Goal: Task Accomplishment & Management: Use online tool/utility

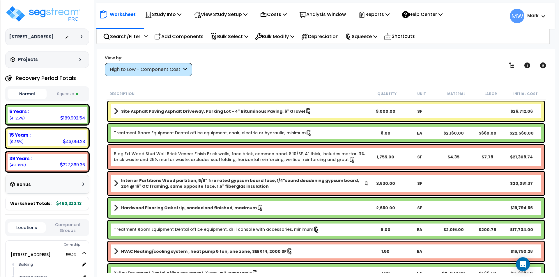
click at [63, 96] on button "Squeeze" at bounding box center [67, 94] width 39 height 10
click at [386, 14] on p "Reports" at bounding box center [373, 14] width 31 height 8
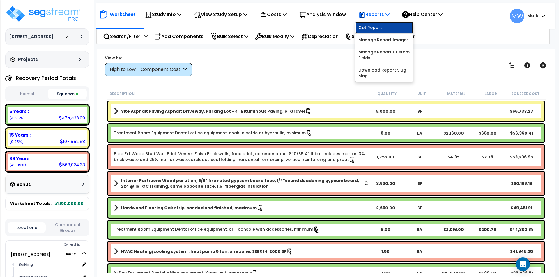
click at [389, 28] on link "Get Report" at bounding box center [384, 28] width 58 height 12
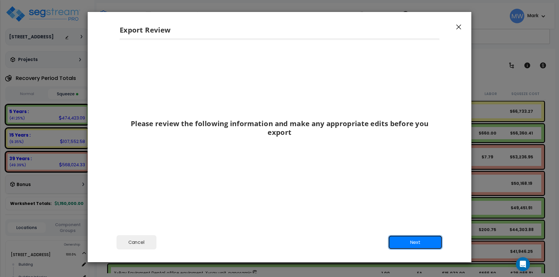
click at [414, 242] on button "Next" at bounding box center [415, 242] width 54 height 15
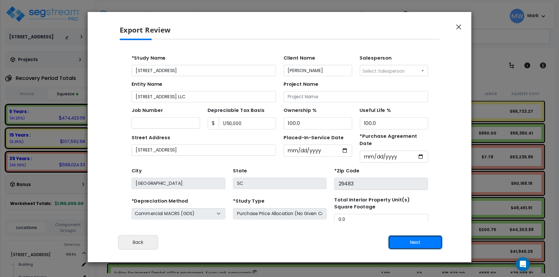
click at [410, 244] on button "Next" at bounding box center [415, 242] width 54 height 15
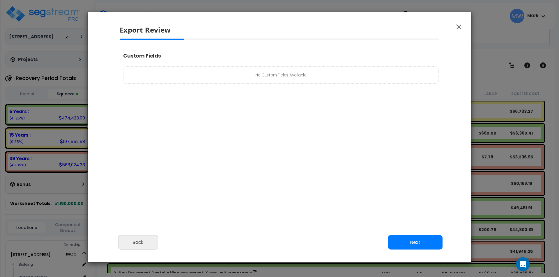
select select "2025"
click at [423, 241] on button "Next" at bounding box center [415, 242] width 54 height 15
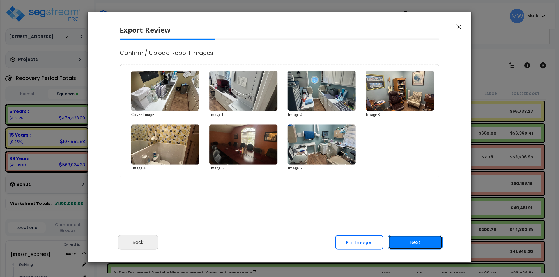
click at [422, 237] on button "Next" at bounding box center [415, 242] width 54 height 15
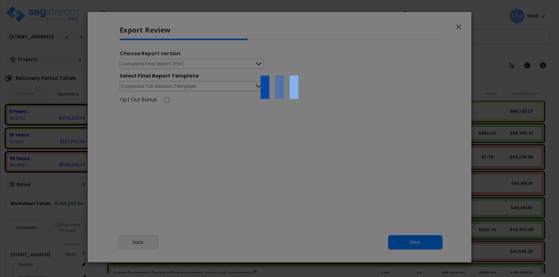
click at [178, 65] on div at bounding box center [279, 138] width 559 height 277
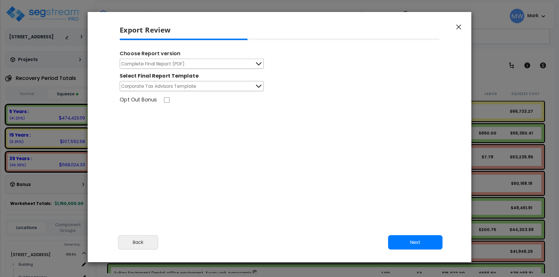
click at [177, 65] on span "Complete Final Report (PDF)" at bounding box center [153, 63] width 64 height 7
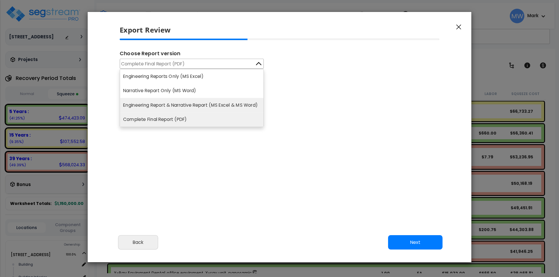
click at [177, 102] on li "Engineering Report & Narrative Report (MS Excel & MS Word)" at bounding box center [191, 105] width 143 height 15
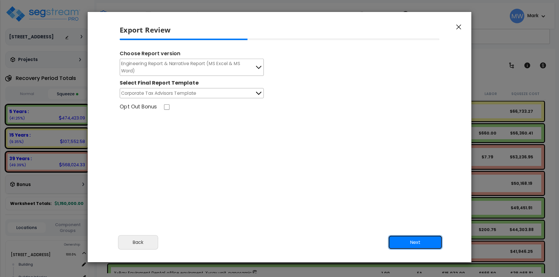
click at [416, 244] on button "Next" at bounding box center [415, 242] width 54 height 15
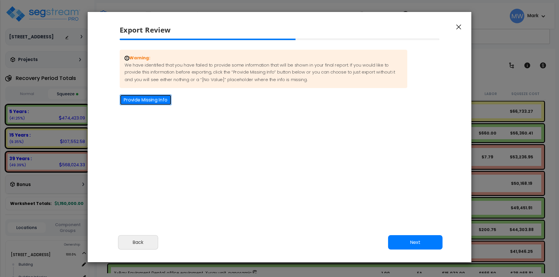
click at [149, 99] on button "Provide Missing Info" at bounding box center [146, 100] width 52 height 11
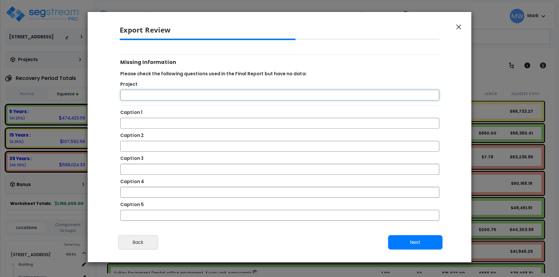
click at [165, 95] on input "Project" at bounding box center [279, 95] width 319 height 11
type input "503 [GEOGRAPHIC_DATA] Cost Segregation Study"
click at [146, 123] on input "Caption 1" at bounding box center [279, 123] width 319 height 11
type input "Laundry unit"
click at [137, 146] on input "Caption 2" at bounding box center [279, 146] width 319 height 11
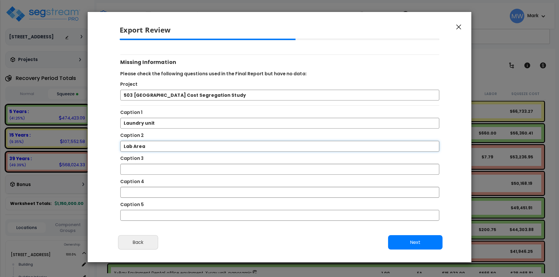
type input "Lab Area"
click at [164, 175] on input "Caption 3" at bounding box center [279, 169] width 319 height 11
type input "Office"
click at [161, 192] on input "Caption 4" at bounding box center [279, 192] width 319 height 11
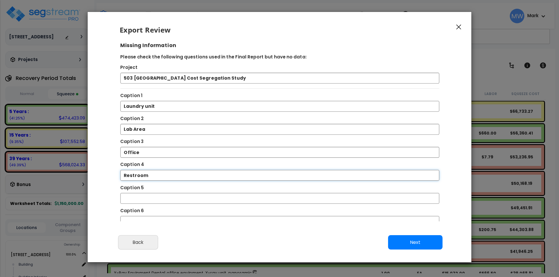
scroll to position [23, 0]
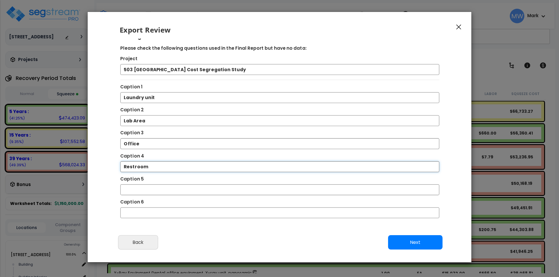
type input "Restroom"
drag, startPoint x: 150, startPoint y: 180, endPoint x: 150, endPoint y: 186, distance: 5.9
click at [150, 182] on div "Caption 5" at bounding box center [280, 180] width 329 height 9
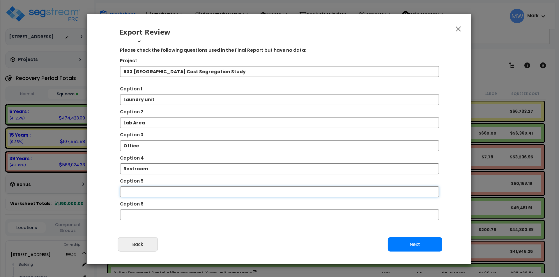
click at [150, 187] on input "Caption 5" at bounding box center [279, 192] width 319 height 11
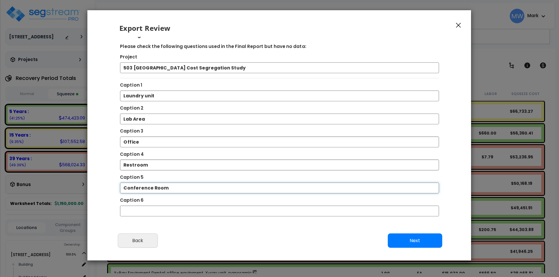
scroll to position [5, 0]
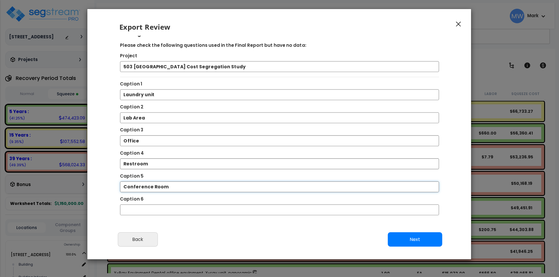
type input "Conference Room"
click at [147, 207] on input "Caption 6" at bounding box center [279, 210] width 319 height 11
type input "Exam Room"
click at [408, 234] on button "Next" at bounding box center [415, 240] width 54 height 15
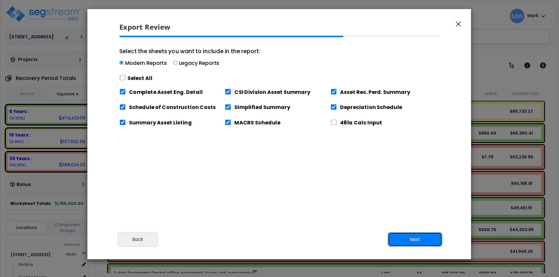
click at [423, 240] on button "Next" at bounding box center [415, 240] width 54 height 15
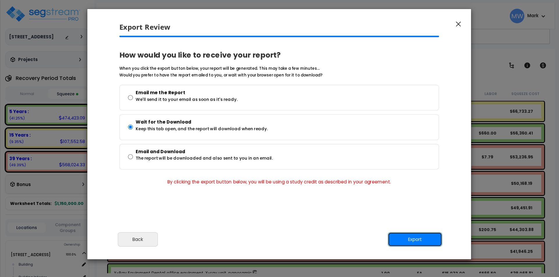
click at [423, 240] on button "Export" at bounding box center [415, 240] width 54 height 15
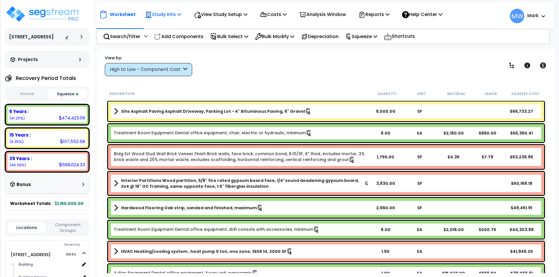
click at [167, 15] on p "Study Info" at bounding box center [163, 14] width 36 height 8
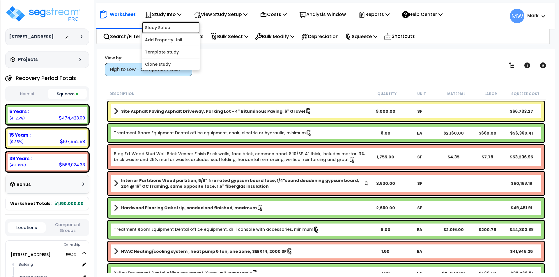
click at [164, 23] on link "Study Setup" at bounding box center [171, 28] width 58 height 12
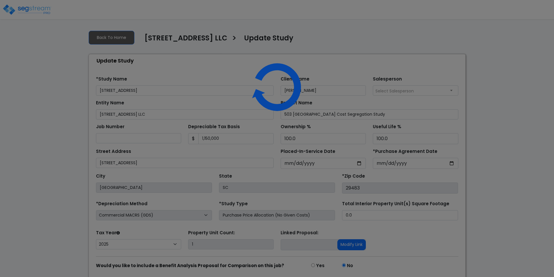
select select "2025"
